Goal: Navigation & Orientation: Find specific page/section

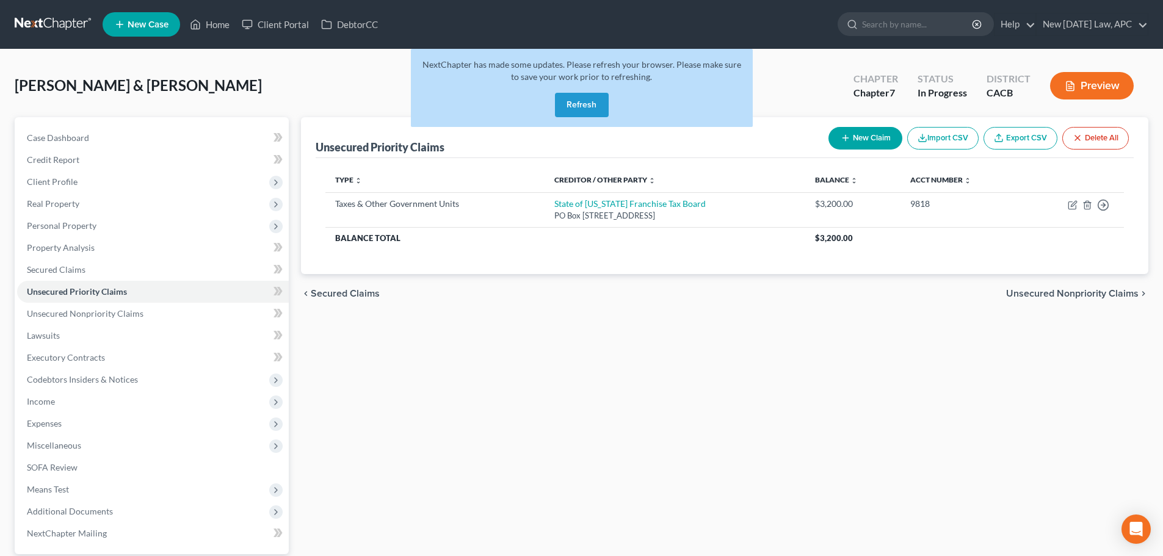
click at [23, 23] on link at bounding box center [54, 24] width 78 height 22
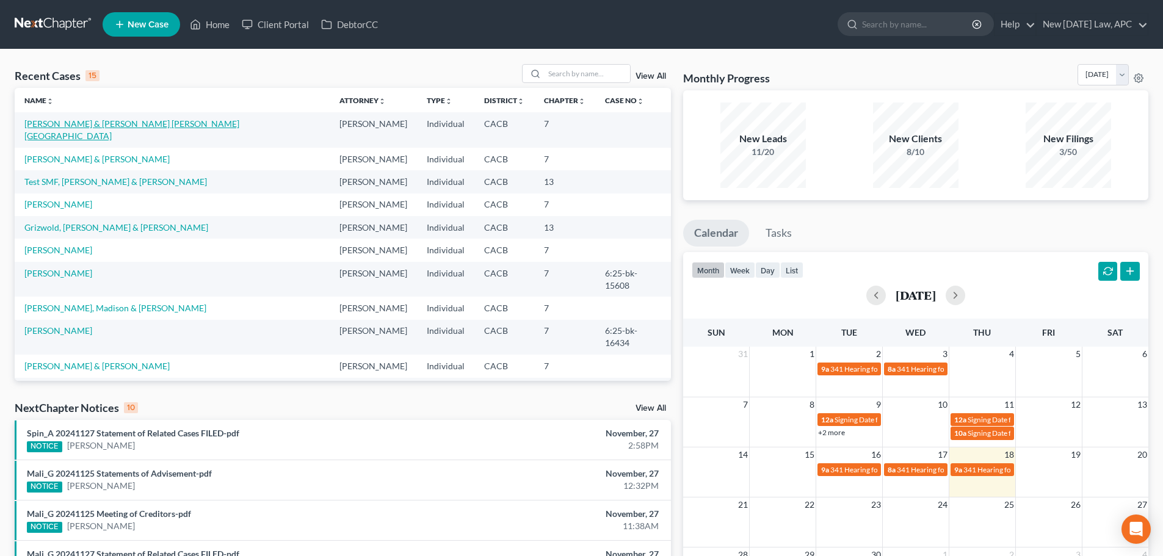
click at [109, 125] on link "[PERSON_NAME] & [PERSON_NAME] [PERSON_NAME][GEOGRAPHIC_DATA]" at bounding box center [131, 129] width 215 height 23
select select "6"
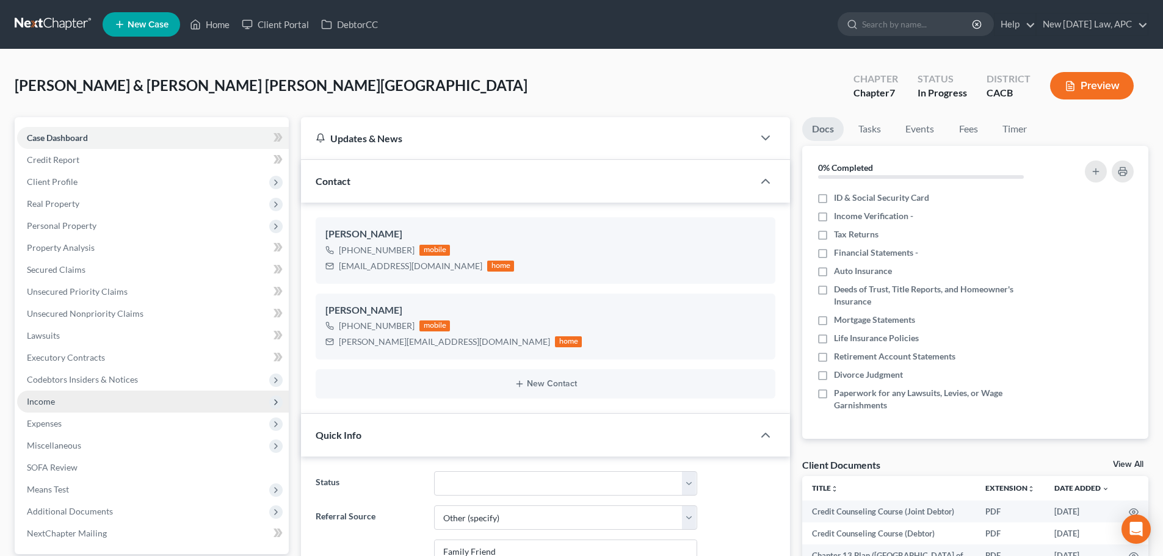
scroll to position [6672, 0]
click at [38, 400] on span "Income" at bounding box center [41, 401] width 28 height 10
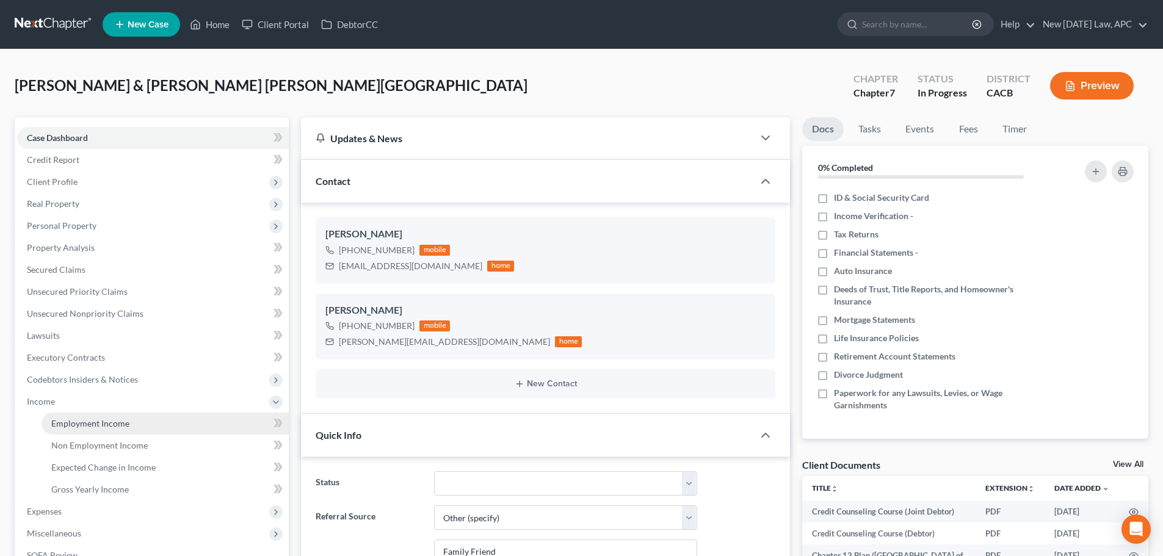
click at [58, 418] on span "Employment Income" at bounding box center [90, 423] width 78 height 10
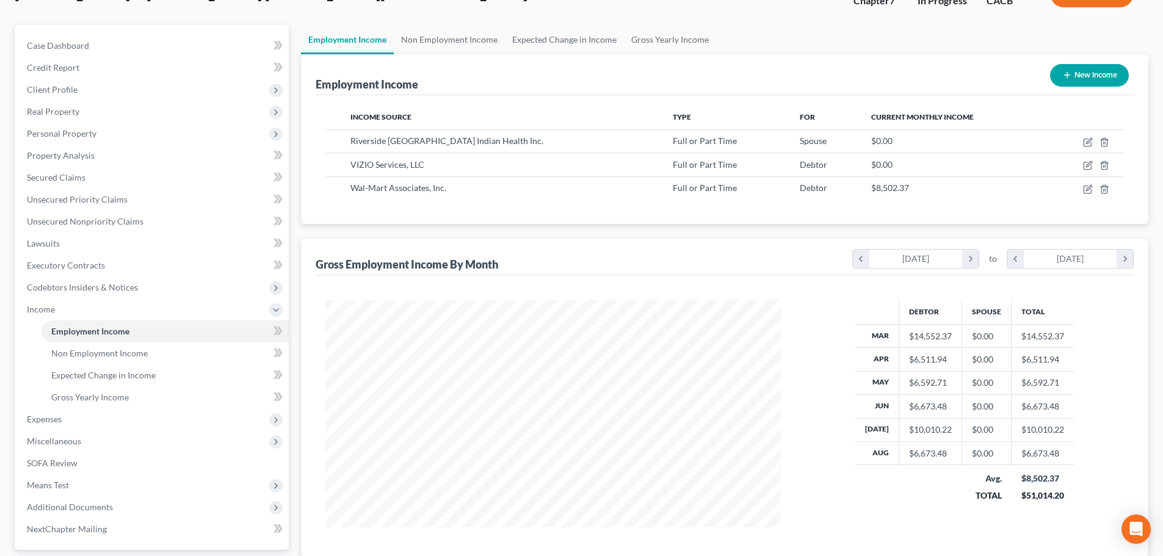
scroll to position [122, 0]
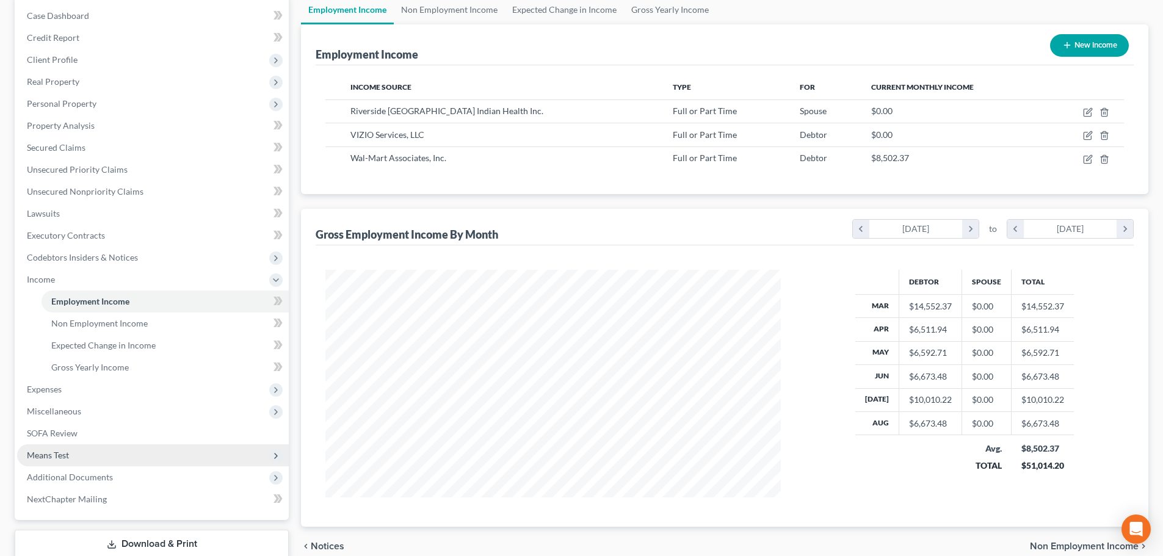
click at [67, 458] on span "Means Test" at bounding box center [48, 455] width 42 height 10
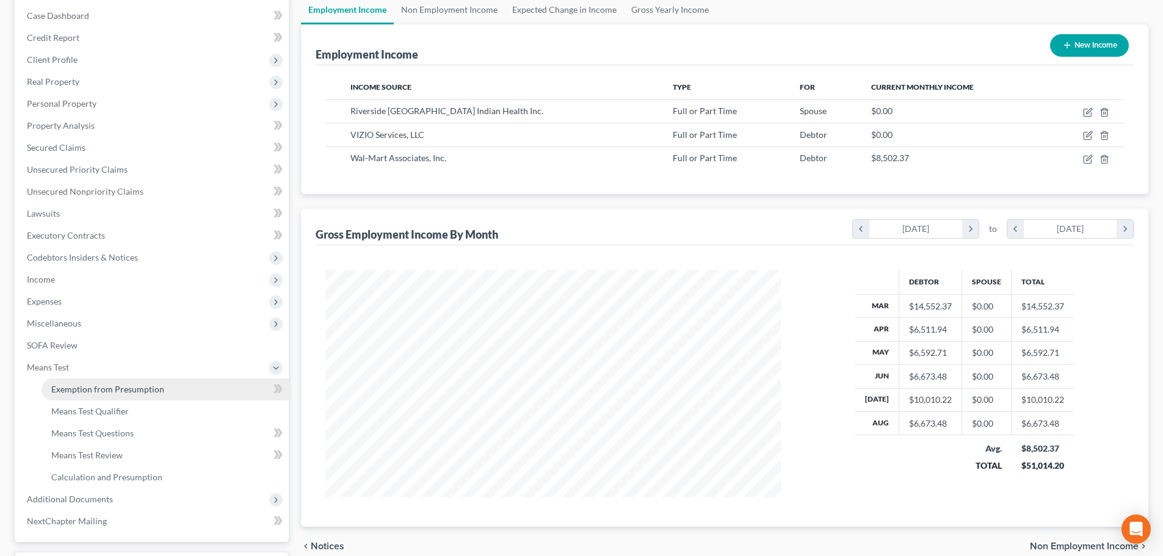
click at [115, 396] on link "Exemption from Presumption" at bounding box center [165, 389] width 247 height 22
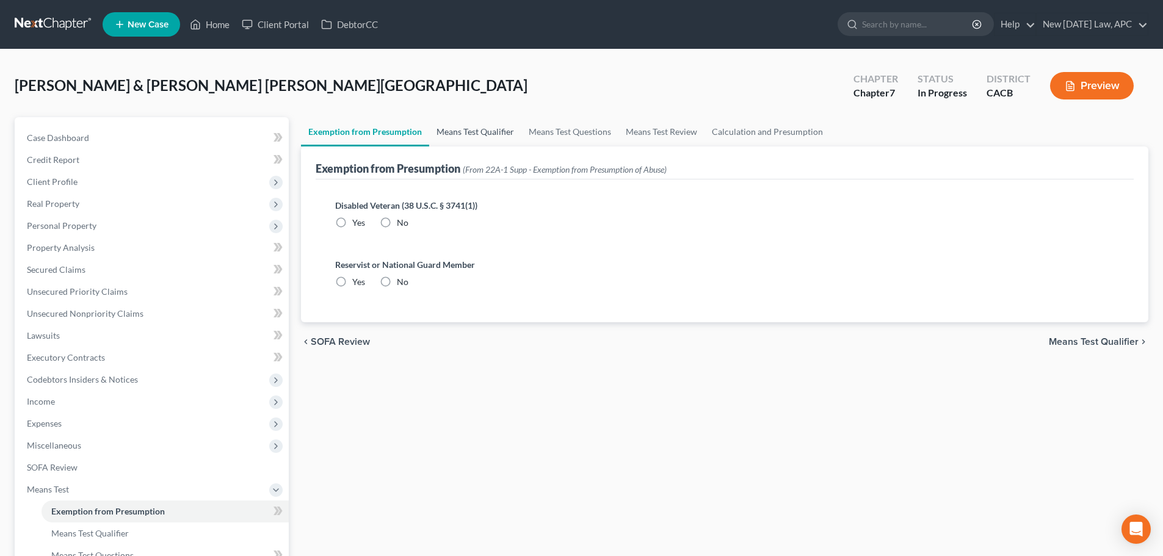
click at [438, 127] on link "Means Test Qualifier" at bounding box center [475, 131] width 92 height 29
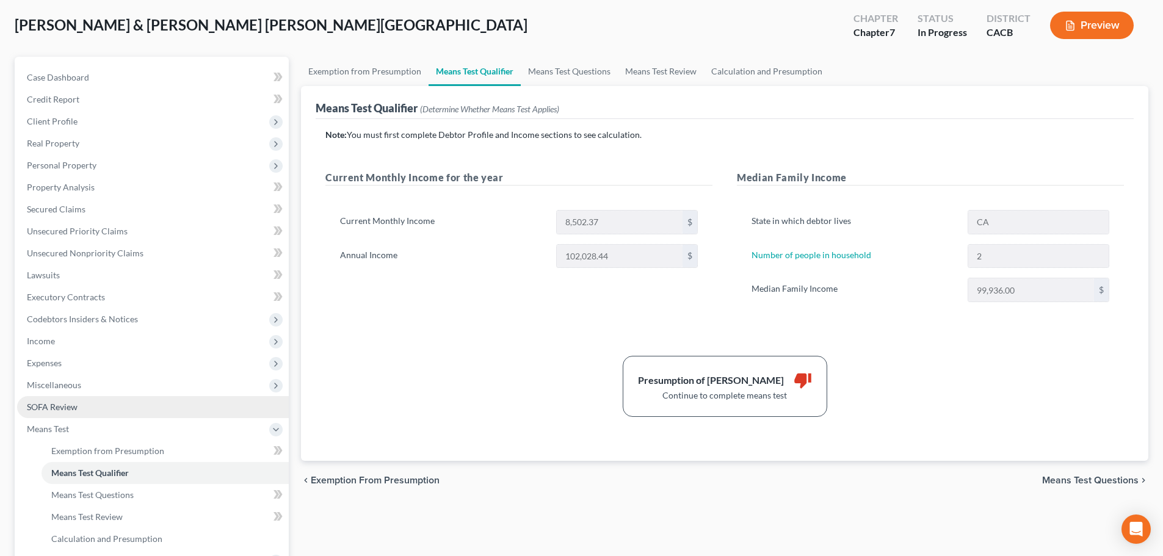
scroll to position [61, 0]
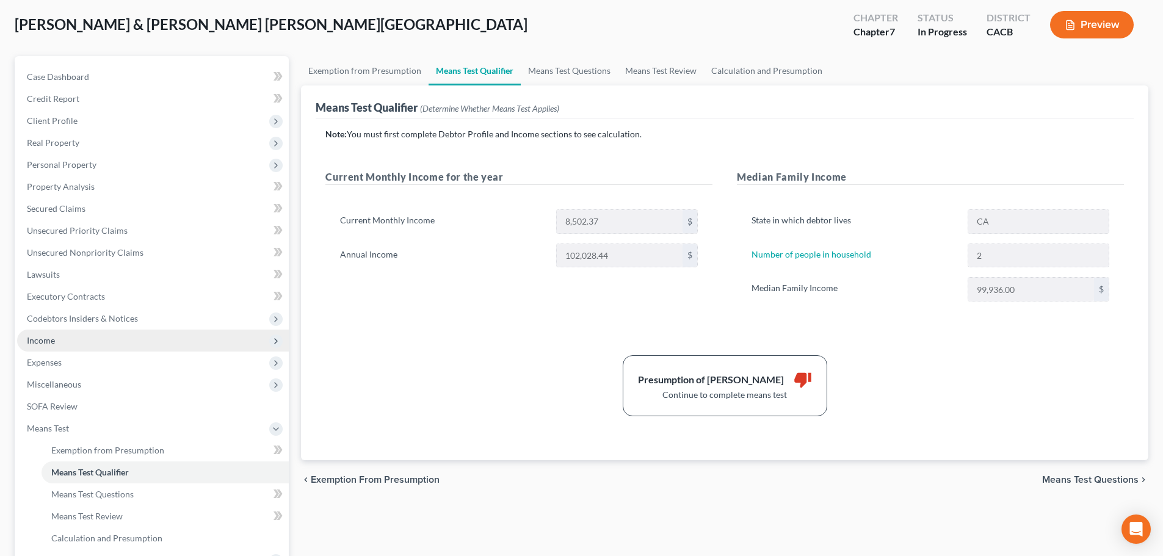
click at [56, 336] on span "Income" at bounding box center [153, 341] width 272 height 22
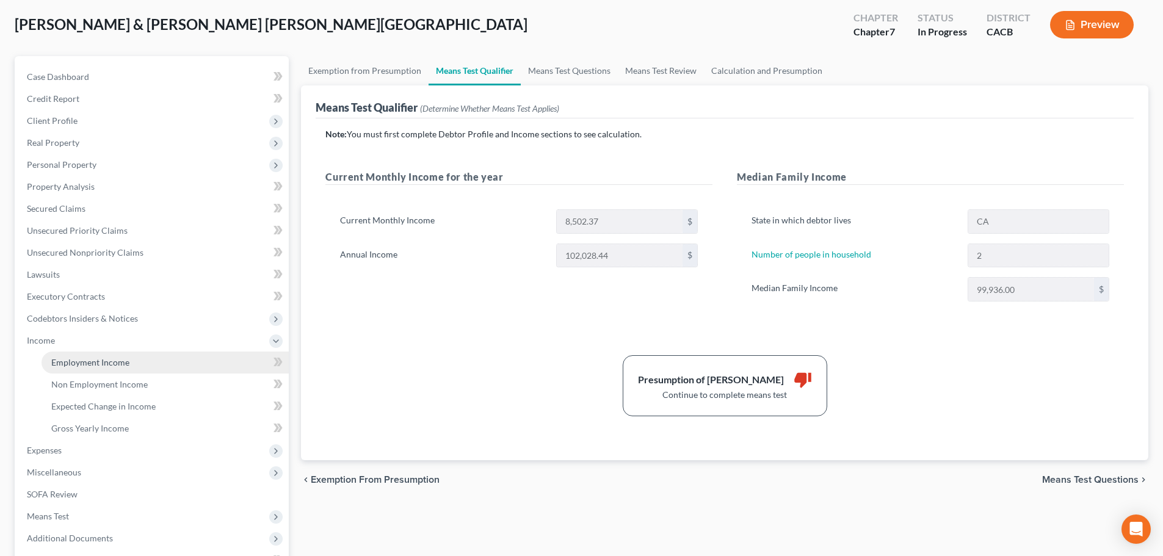
click at [84, 364] on span "Employment Income" at bounding box center [90, 362] width 78 height 10
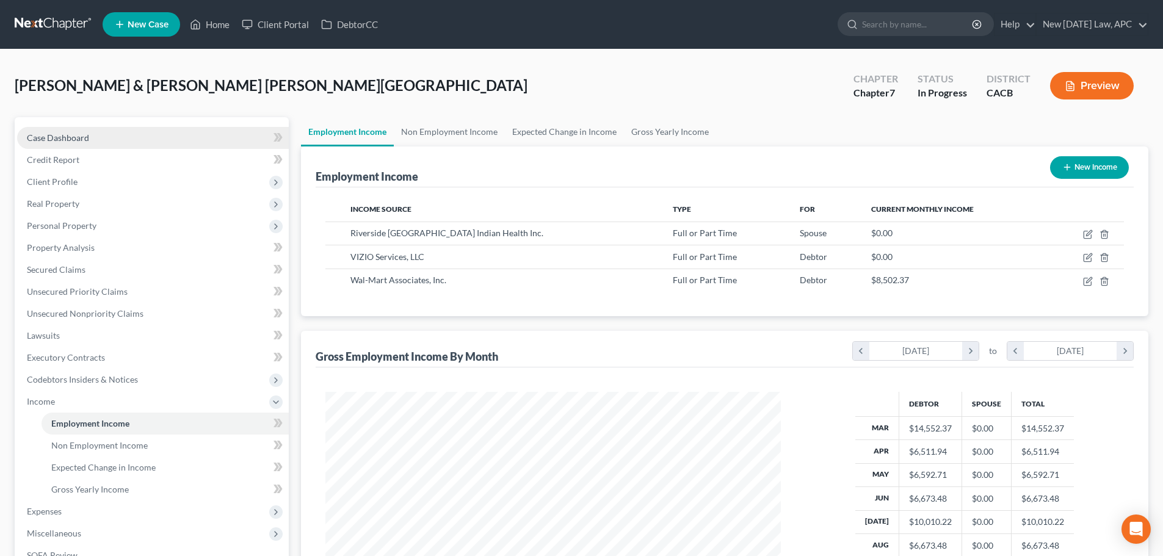
click at [41, 136] on span "Case Dashboard" at bounding box center [58, 137] width 62 height 10
select select "5"
select select "6"
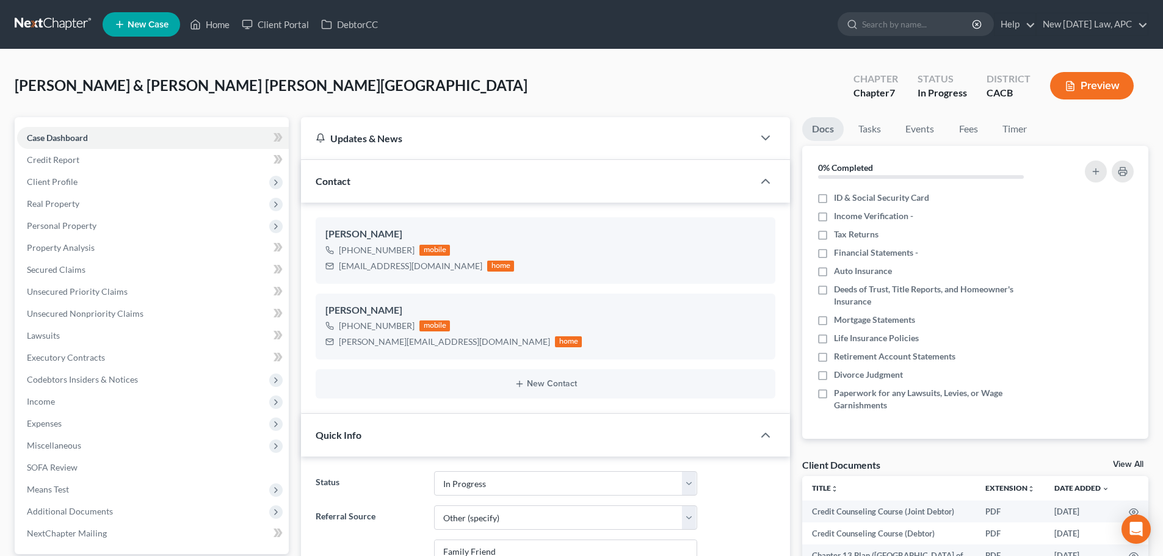
scroll to position [6672, 0]
